Goal: Check status

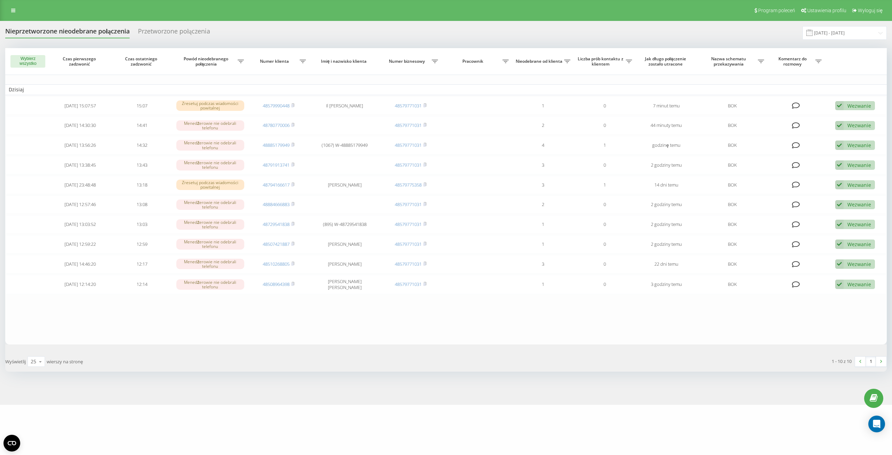
click at [813, 33] on span at bounding box center [809, 33] width 6 height 6
click at [813, 34] on span at bounding box center [809, 33] width 6 height 6
click at [827, 33] on input "[DATE] - [DATE]" at bounding box center [844, 33] width 84 height 14
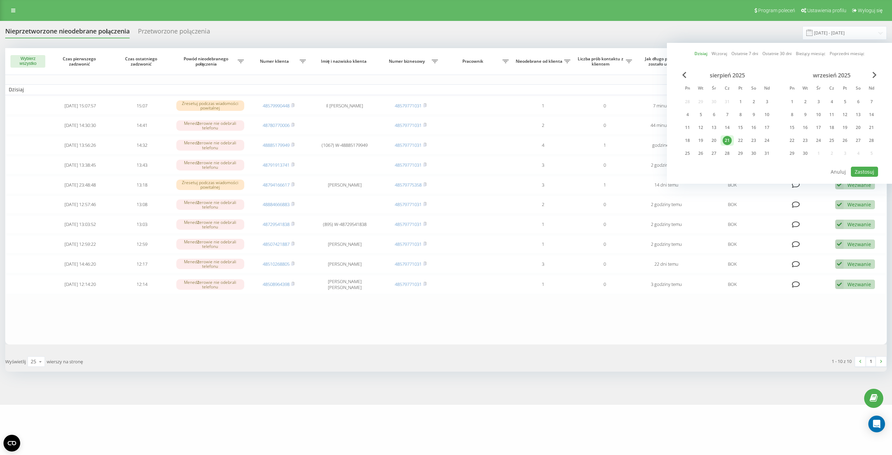
click at [729, 136] on div "21" at bounding box center [727, 140] width 13 height 10
click at [729, 139] on div "21" at bounding box center [727, 140] width 9 height 9
click at [862, 171] on button "Zastosuj" at bounding box center [864, 172] width 27 height 10
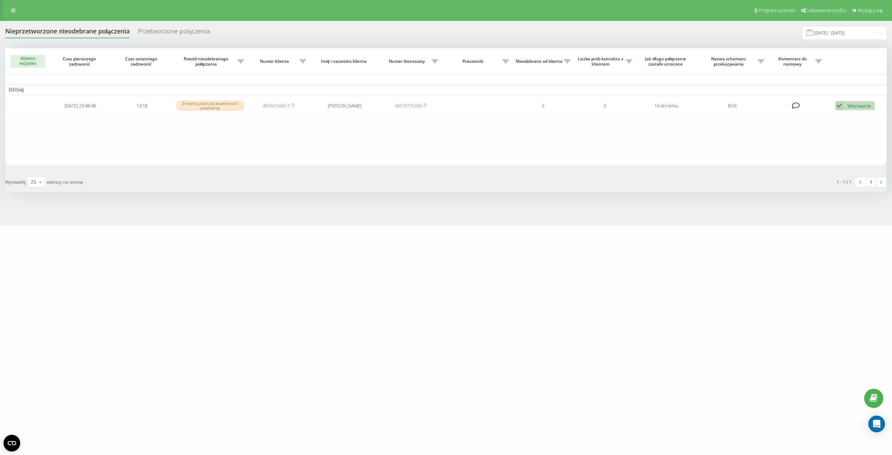
click at [195, 32] on div "Przetworzone połączenia" at bounding box center [174, 33] width 72 height 11
